Goal: Transaction & Acquisition: Download file/media

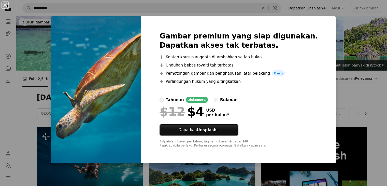
scroll to position [382, 0]
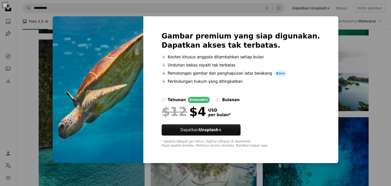
click at [333, 66] on div "An X shape Gambar premium yang siap digunakan. Dapatkan akses tak terbatas. A p…" at bounding box center [195, 93] width 391 height 186
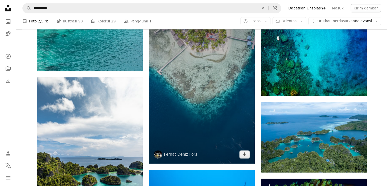
scroll to position [534, 0]
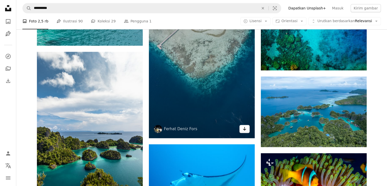
click at [243, 130] on icon "Arrow pointing down" at bounding box center [244, 128] width 4 height 6
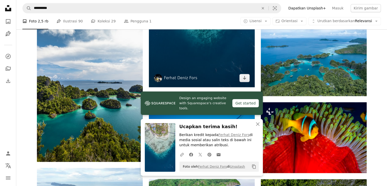
scroll to position [610, 0]
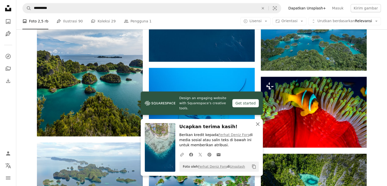
click at [258, 126] on icon "An X shape" at bounding box center [258, 124] width 6 height 6
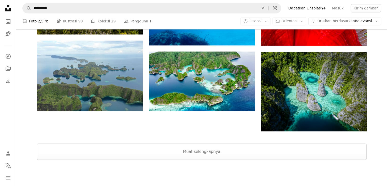
scroll to position [763, 0]
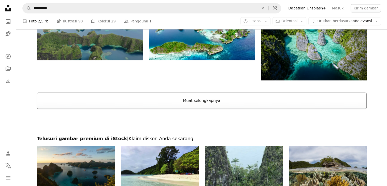
click at [226, 98] on button "Muat selengkapnya" at bounding box center [202, 100] width 330 height 16
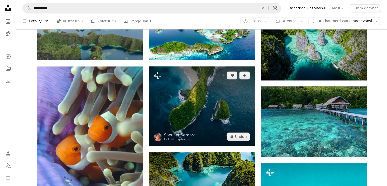
scroll to position [712, 0]
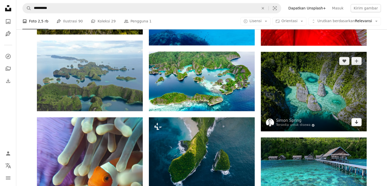
click at [357, 120] on icon "Arrow pointing down" at bounding box center [356, 122] width 4 height 6
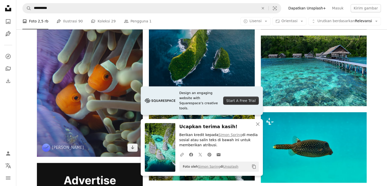
scroll to position [839, 0]
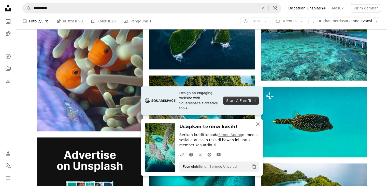
click at [256, 123] on icon "button" at bounding box center [258, 124] width 4 height 4
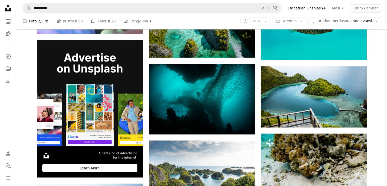
scroll to position [937, 0]
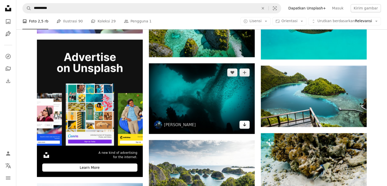
drag, startPoint x: 223, startPoint y: 99, endPoint x: 244, endPoint y: 124, distance: 33.1
click at [244, 124] on icon "Arrow pointing down" at bounding box center [244, 124] width 4 height 6
